Goal: Transaction & Acquisition: Purchase product/service

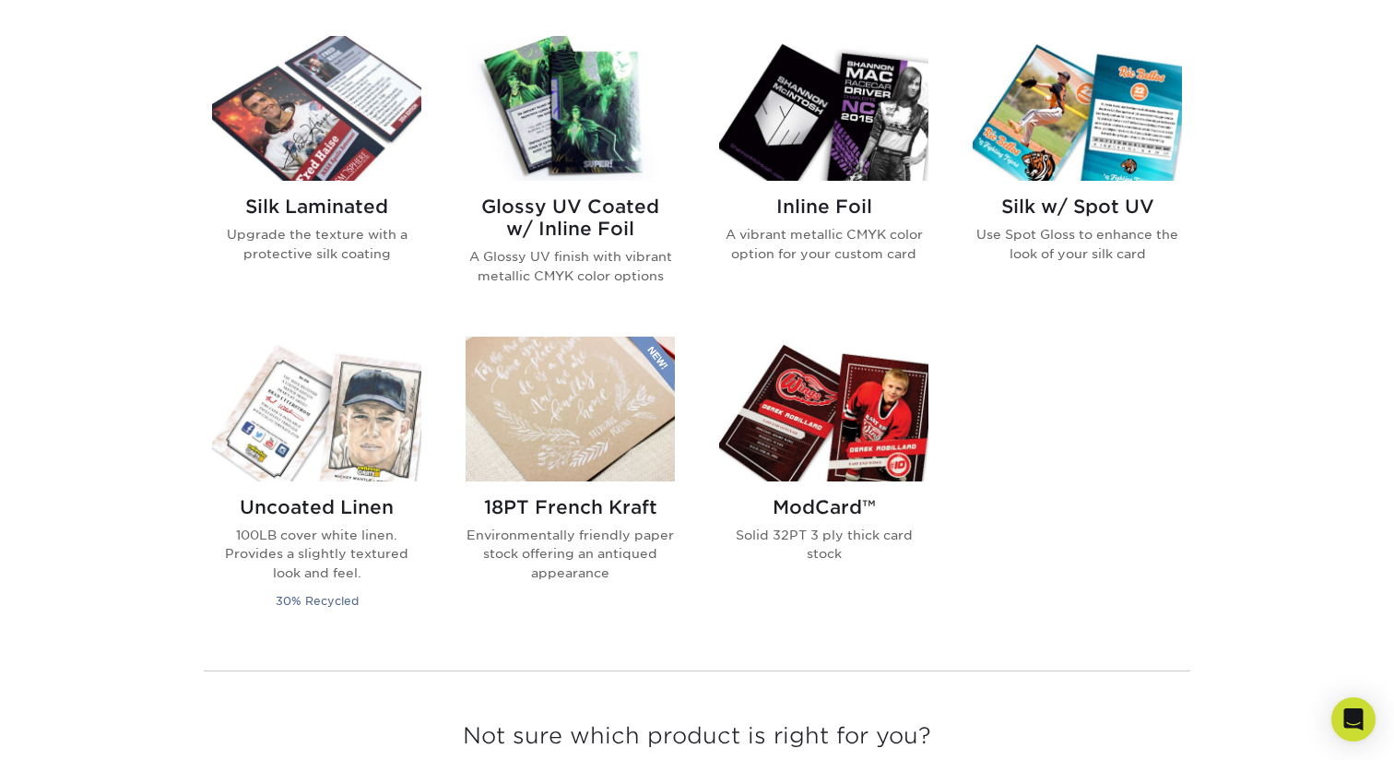
scroll to position [1200, 0]
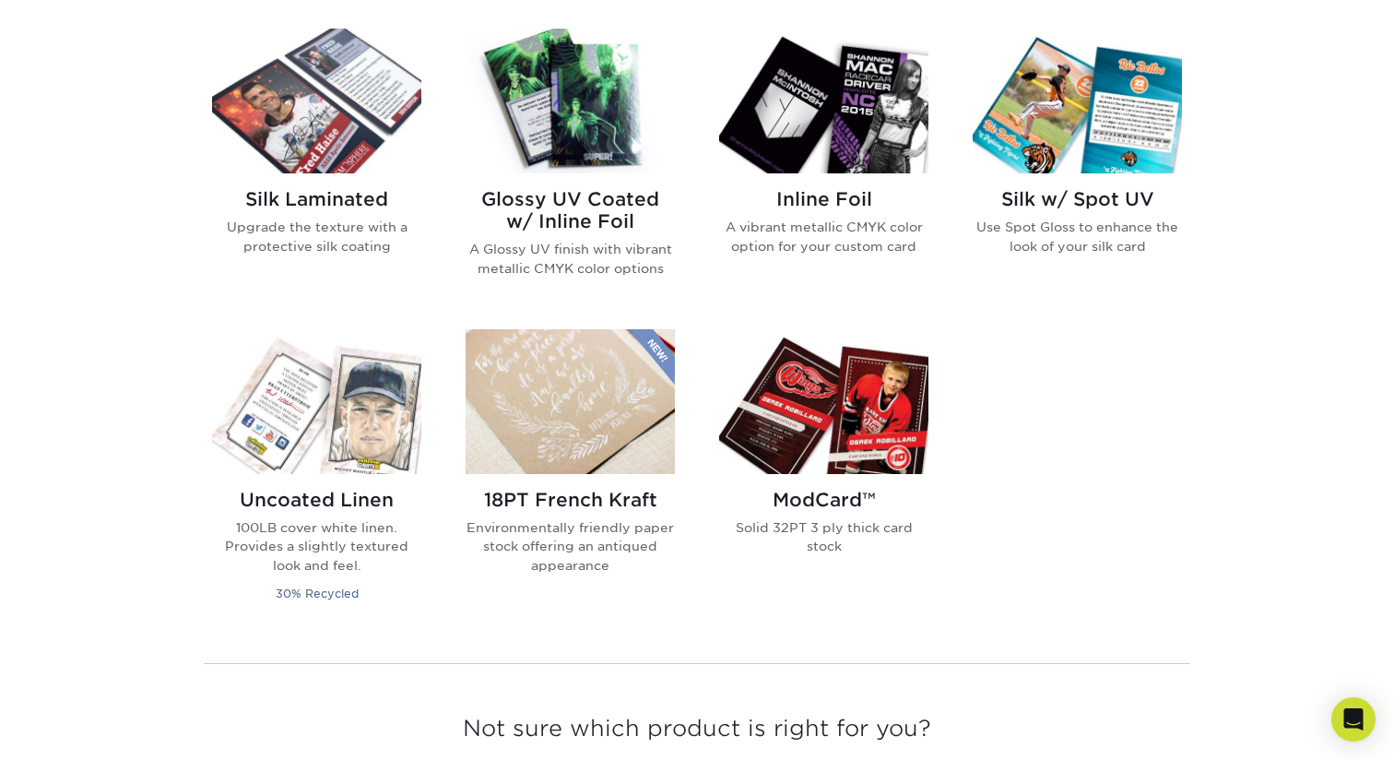
click at [992, 540] on div "Glossy UV Coated Affordable cards with a Glossy UV coating 18PT C1S Coated on t…" at bounding box center [697, 179] width 1014 height 938
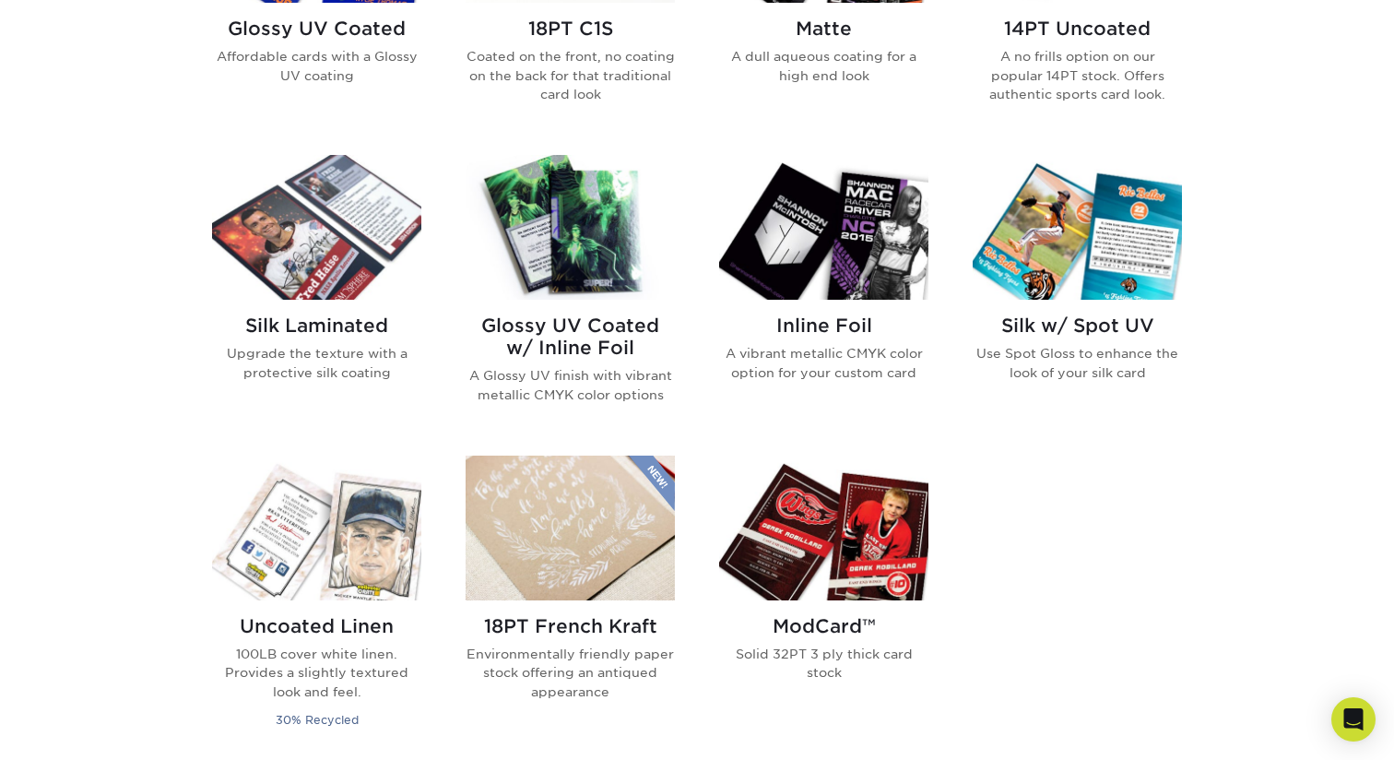
scroll to position [1069, 0]
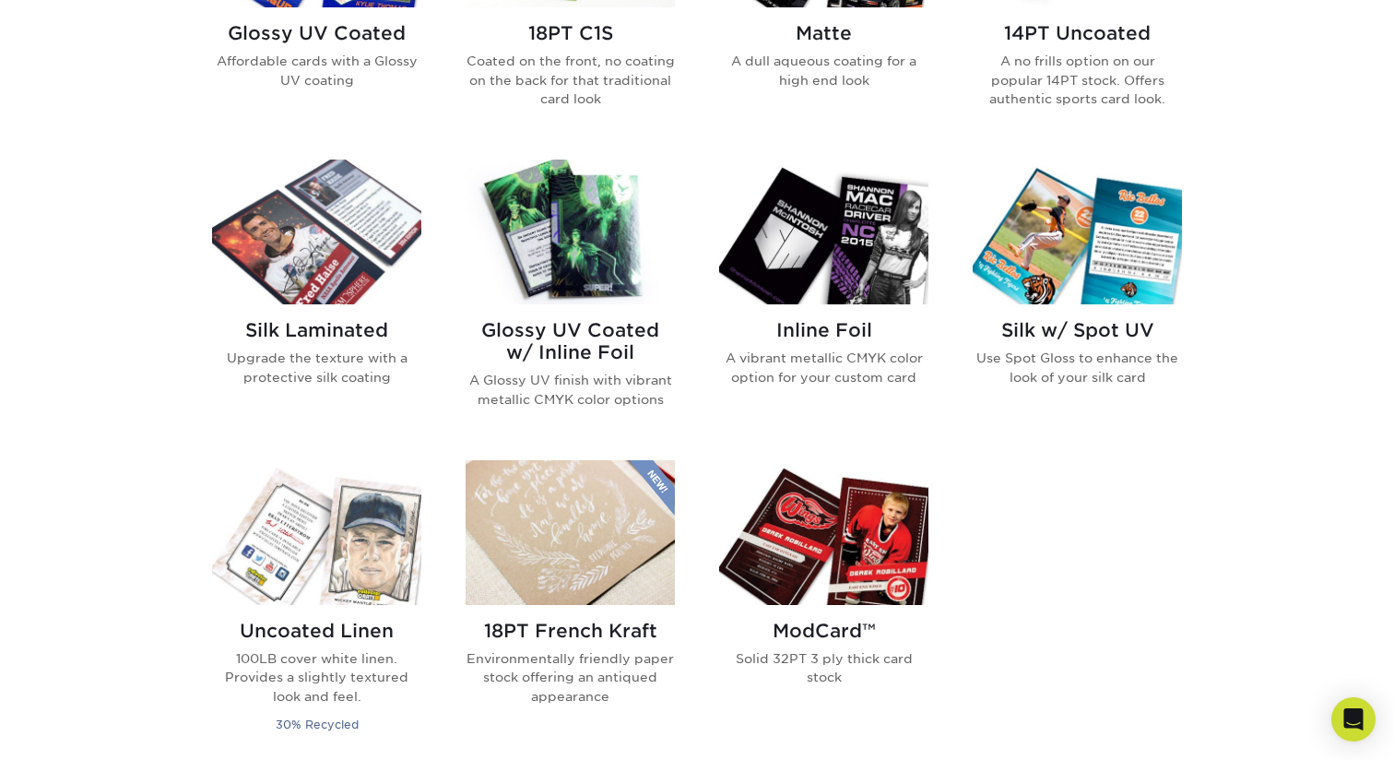
click at [1035, 503] on div "Glossy UV Coated Affordable cards with a Glossy UV coating 18PT C1S Coated on t…" at bounding box center [697, 310] width 1014 height 938
click at [1064, 484] on div "Glossy UV Coated Affordable cards with a Glossy UV coating 18PT C1S Coated on t…" at bounding box center [697, 310] width 1014 height 938
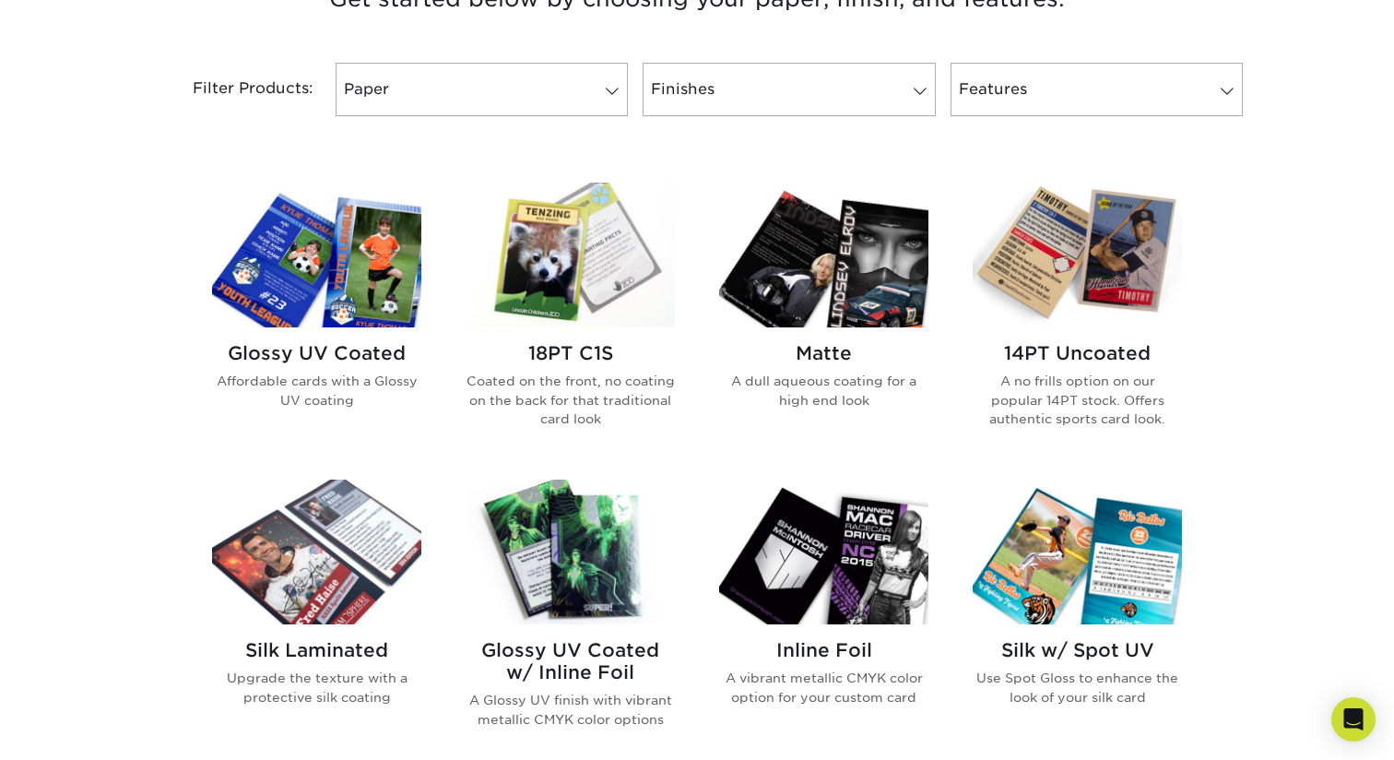
scroll to position [779, 0]
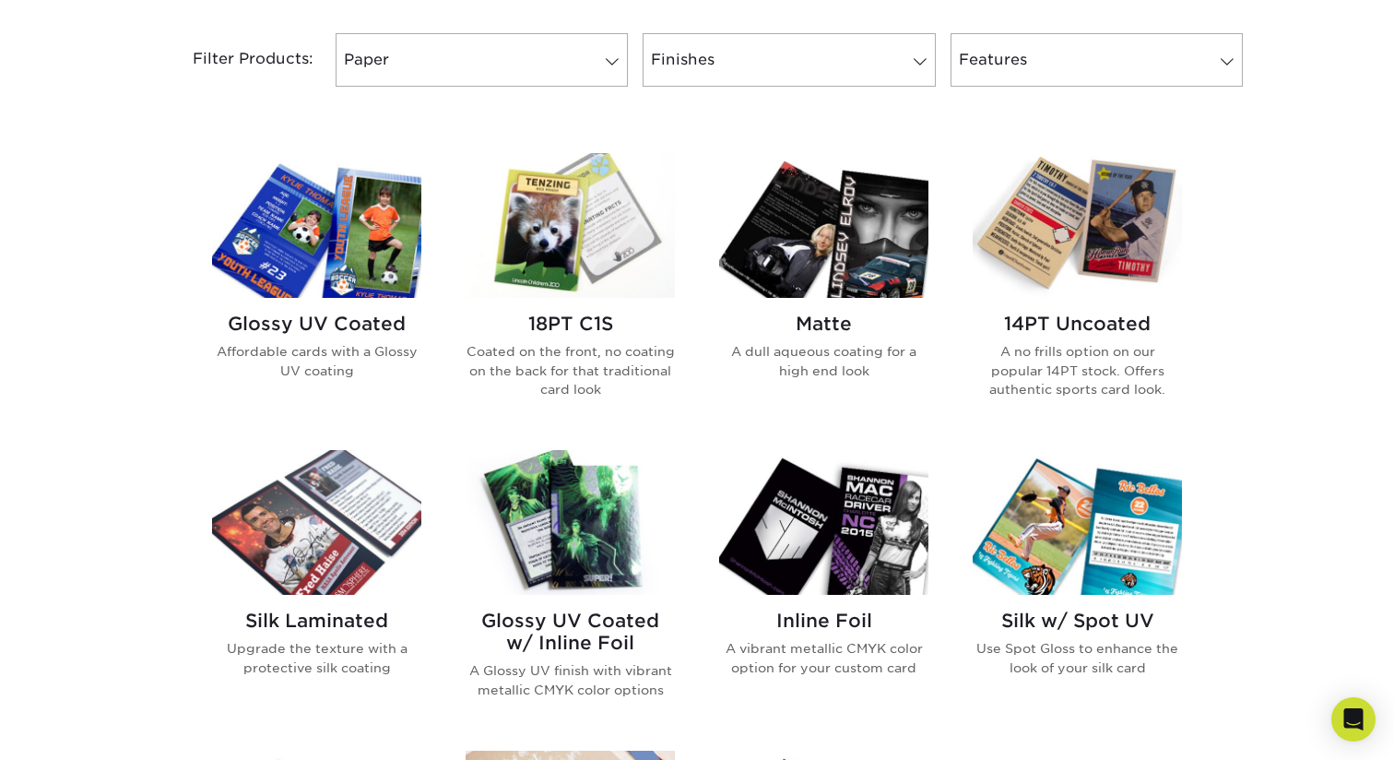
click at [348, 403] on div "Glossy UV Coated Affordable cards with a Glossy UV coating" at bounding box center [316, 354] width 209 height 112
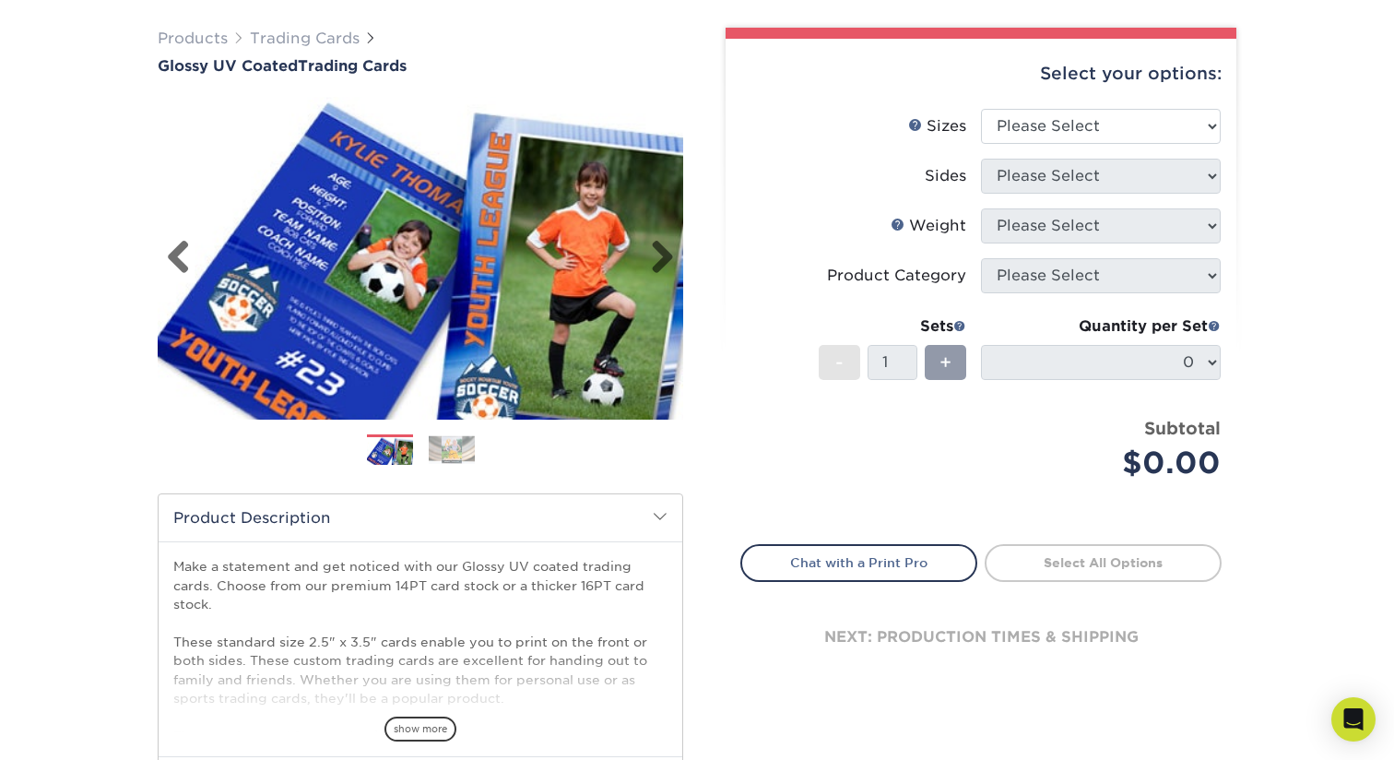
scroll to position [68, 0]
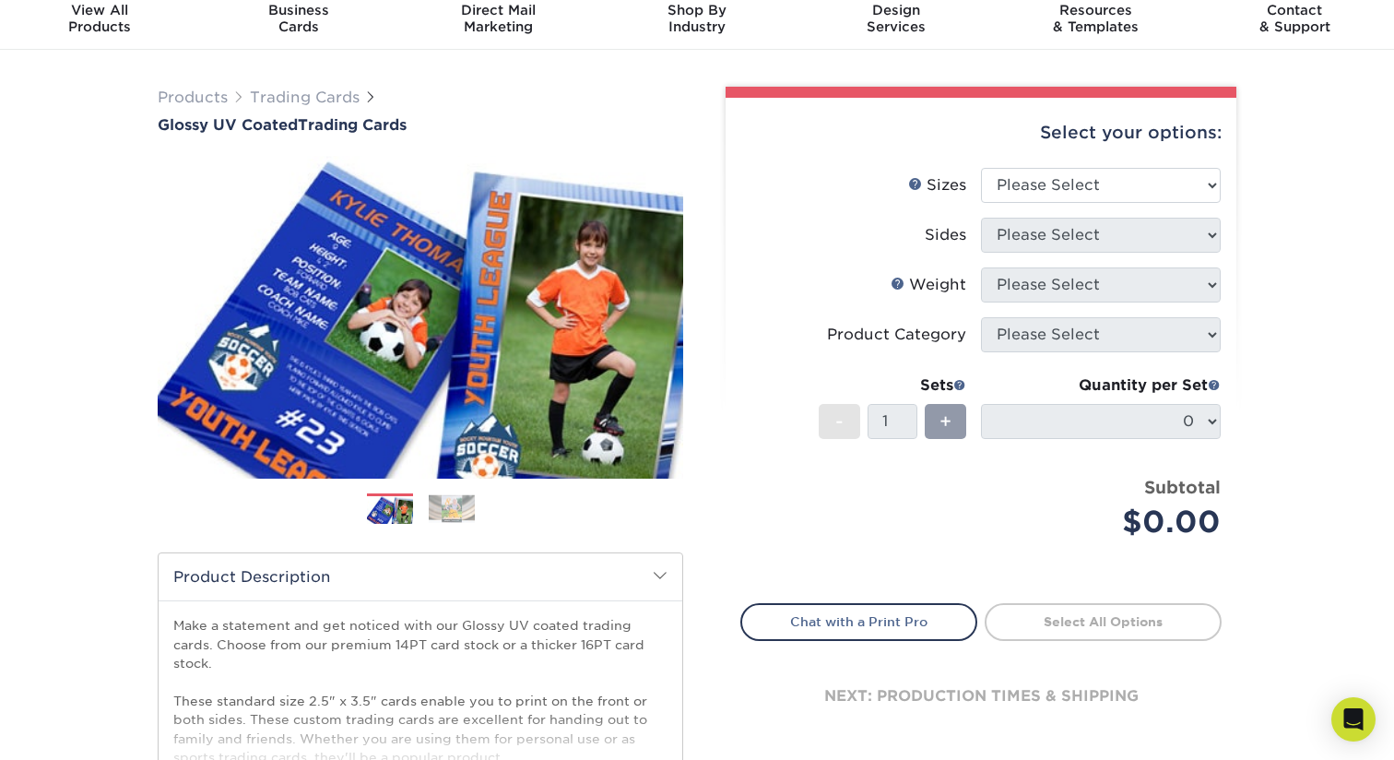
click at [61, 272] on div "Products Trading Cards Glossy UV Coated Trading Cards Previous Next /" at bounding box center [697, 542] width 1394 height 984
